Goal: Navigation & Orientation: Find specific page/section

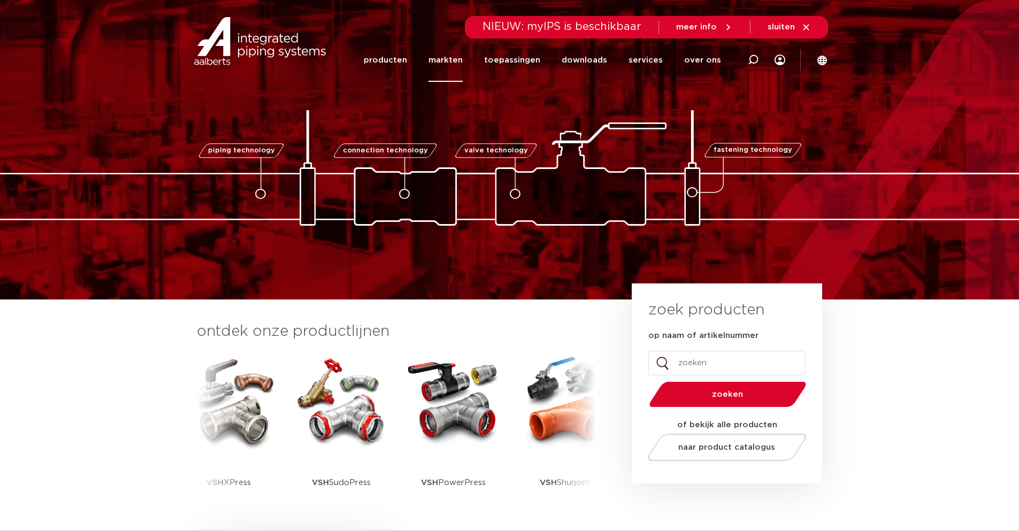
click at [452, 60] on link "markten" at bounding box center [445, 59] width 34 height 43
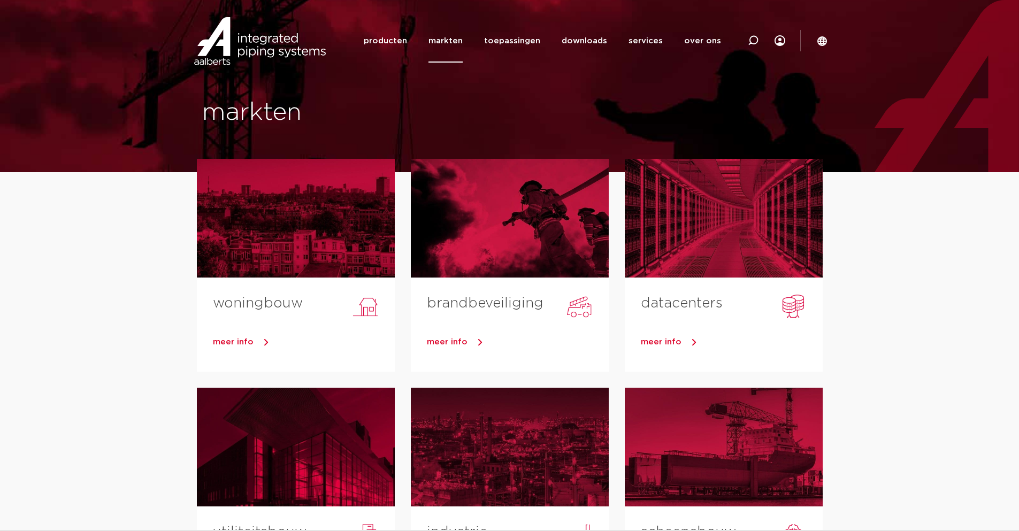
click at [974, 269] on section "woningbouw meer info brandbeveiliging meer info datacenters meer info utiliteit…" at bounding box center [509, 530] width 1019 height 716
click at [700, 38] on link "over ons" at bounding box center [702, 40] width 37 height 43
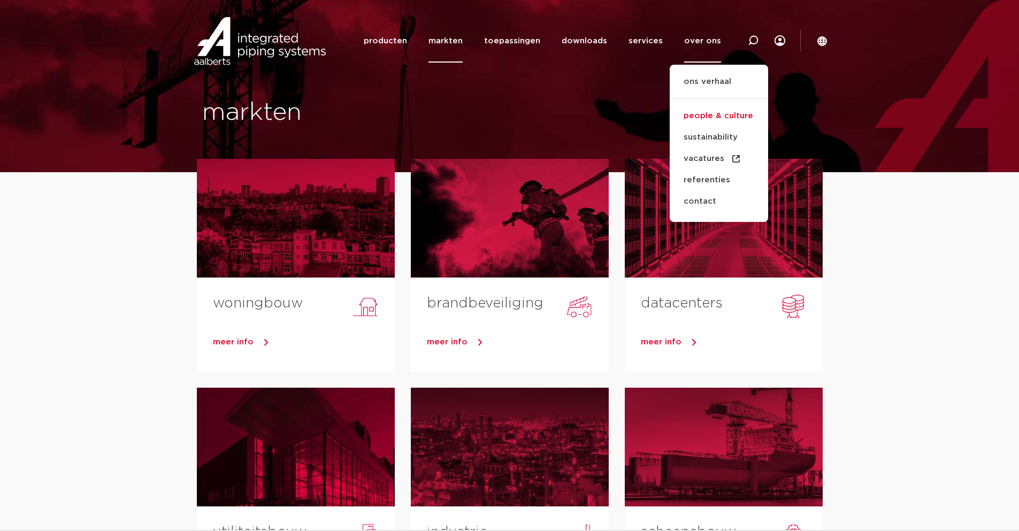
click at [706, 112] on link "people & culture" at bounding box center [718, 115] width 98 height 21
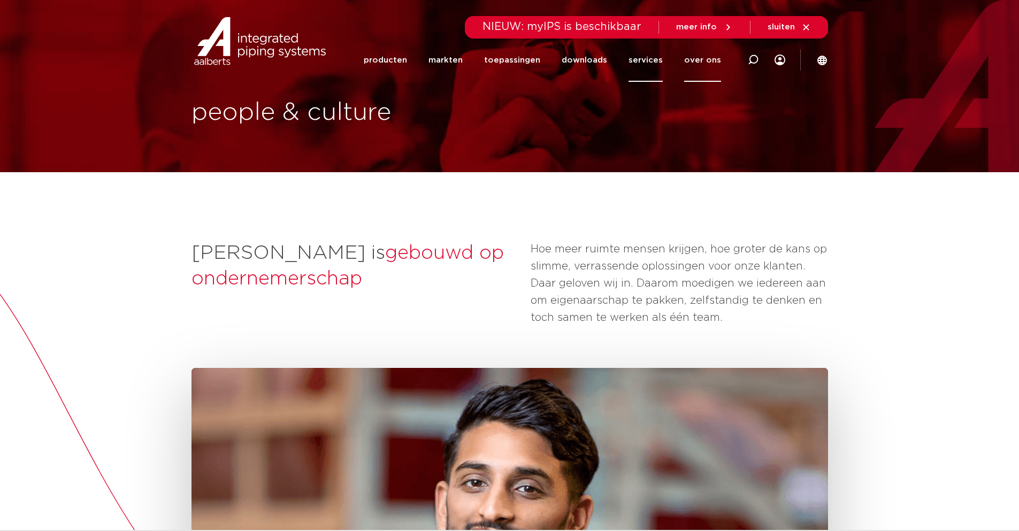
click at [648, 55] on link "services" at bounding box center [645, 59] width 34 height 43
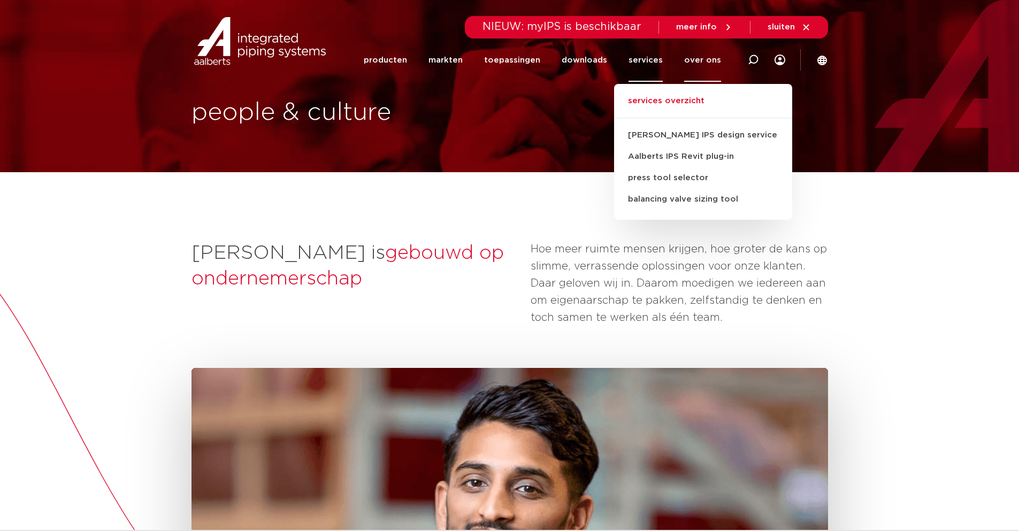
click at [652, 103] on link "services overzicht" at bounding box center [703, 107] width 178 height 24
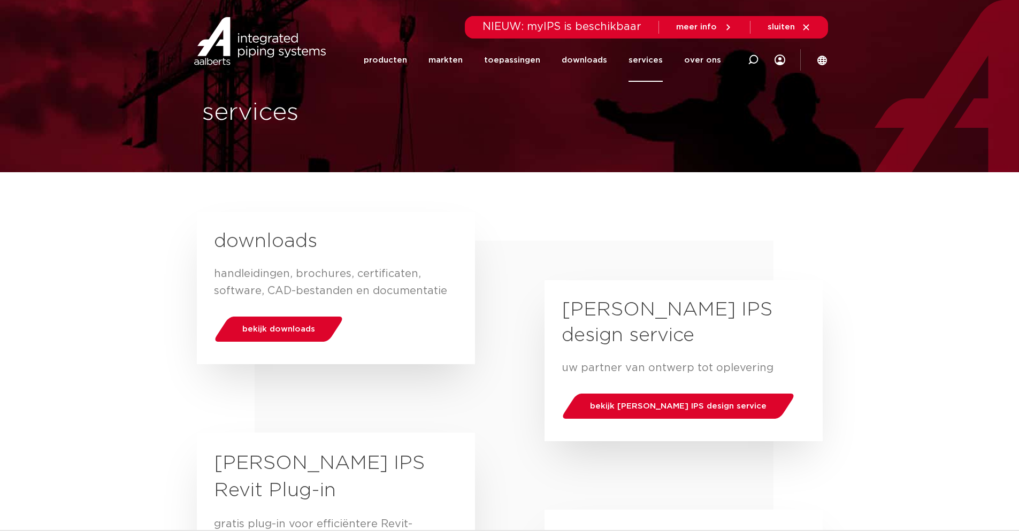
click at [407, 60] on link "producten" at bounding box center [385, 59] width 43 height 43
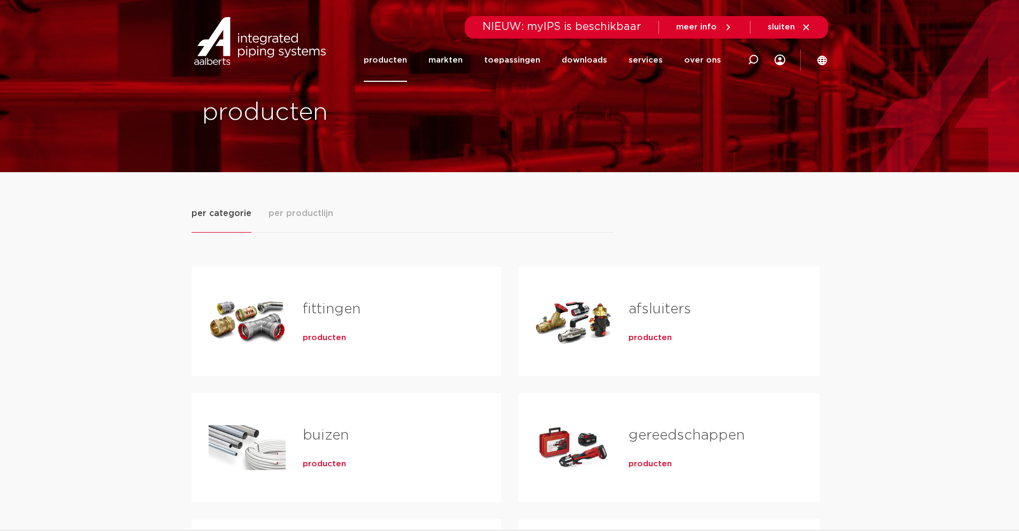
click at [581, 327] on div "Tabs. Open items met enter of spatie, sluit af met escape en navigeer met de pi…" at bounding box center [573, 321] width 76 height 75
click at [661, 337] on span "producten" at bounding box center [649, 338] width 43 height 11
